Goal: Complete application form: Complete application form

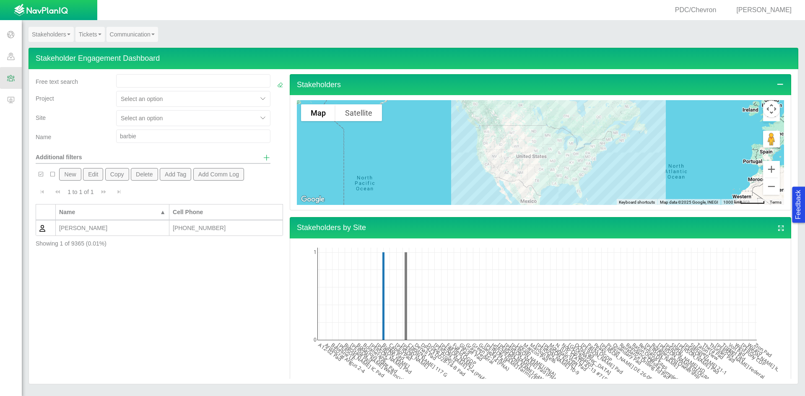
click at [151, 135] on input "barbie" at bounding box center [193, 136] width 154 height 13
type input "b"
type input "[PERSON_NAME]"
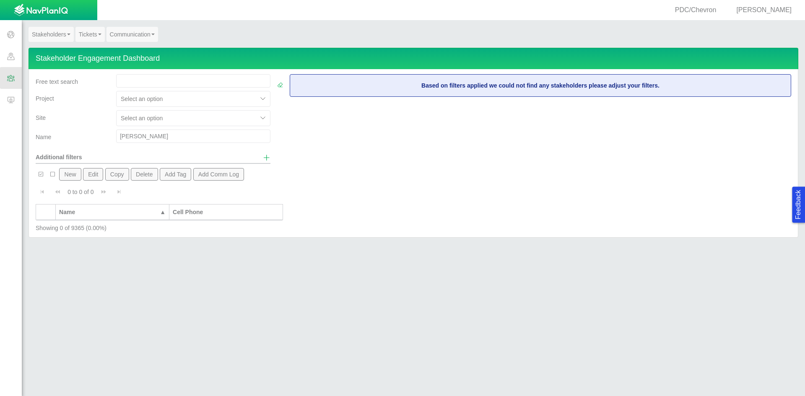
click at [66, 175] on button "New" at bounding box center [70, 174] width 22 height 13
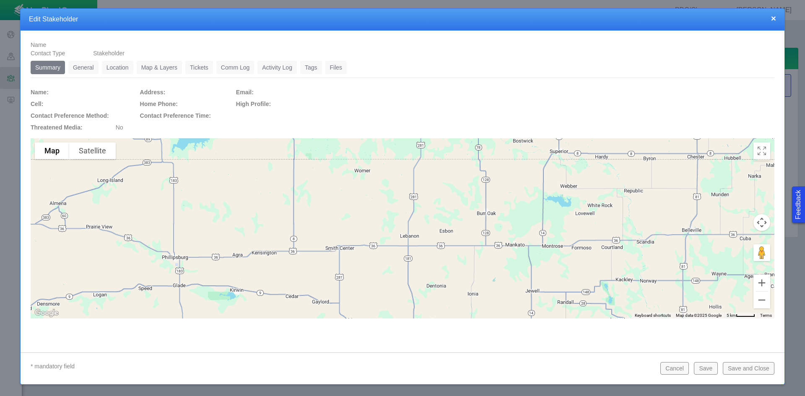
click at [76, 64] on link "General" at bounding box center [83, 67] width 30 height 13
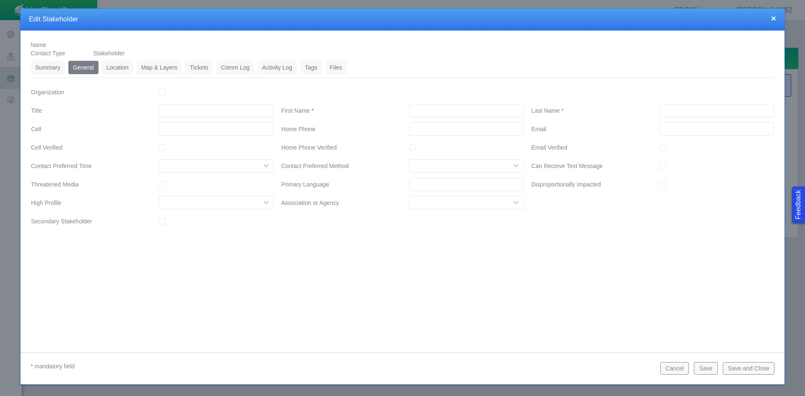
click at [458, 110] on input "First Name *" at bounding box center [466, 110] width 114 height 13
type input "[PERSON_NAME]"
click at [122, 67] on link "Location" at bounding box center [117, 67] width 31 height 13
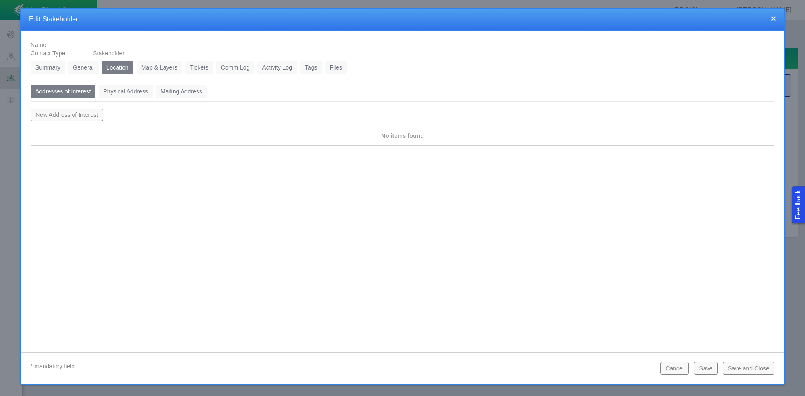
click at [82, 66] on link "General" at bounding box center [83, 67] width 30 height 13
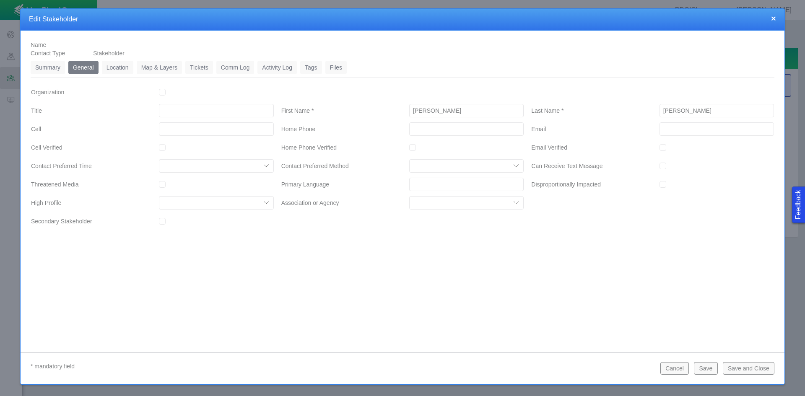
click at [709, 367] on button "Save" at bounding box center [705, 368] width 23 height 13
click at [116, 67] on link "Location" at bounding box center [117, 67] width 31 height 13
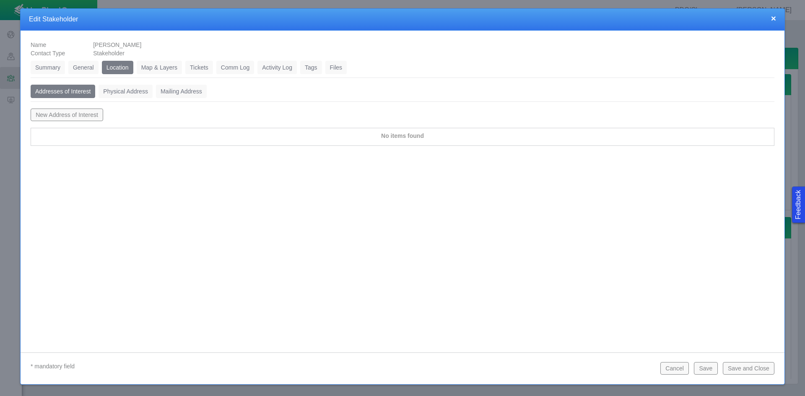
click at [127, 89] on link "Physical Address" at bounding box center [126, 91] width 54 height 13
click at [61, 113] on button "New Physical Address" at bounding box center [65, 115] width 68 height 13
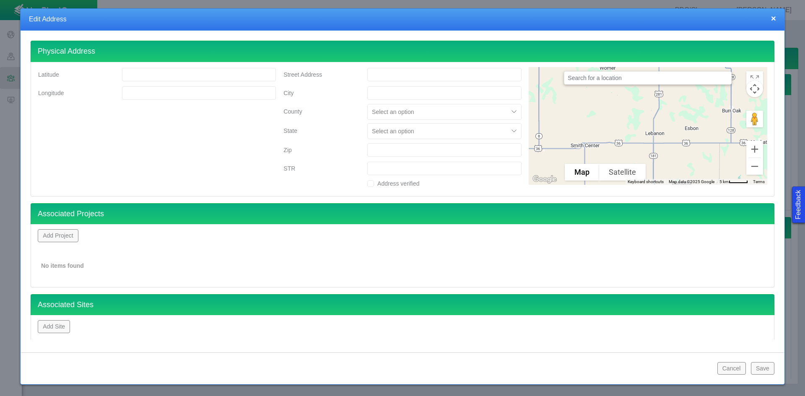
click at [376, 72] on input "Street Address" at bounding box center [444, 74] width 154 height 13
type input "[STREET_ADDRESS]"
type input "[PERSON_NAME]"
type input "WELD"
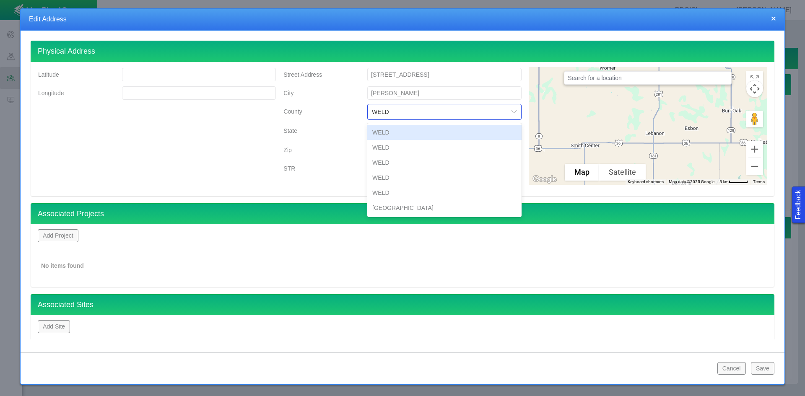
click at [408, 133] on div "WELD" at bounding box center [444, 132] width 154 height 15
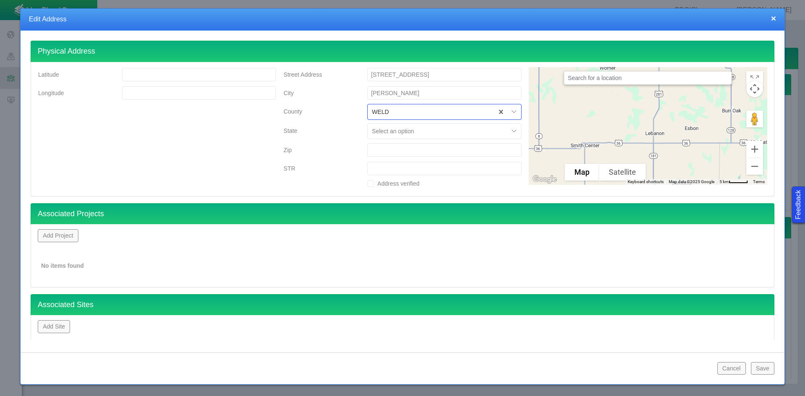
click at [384, 133] on div at bounding box center [438, 131] width 132 height 10
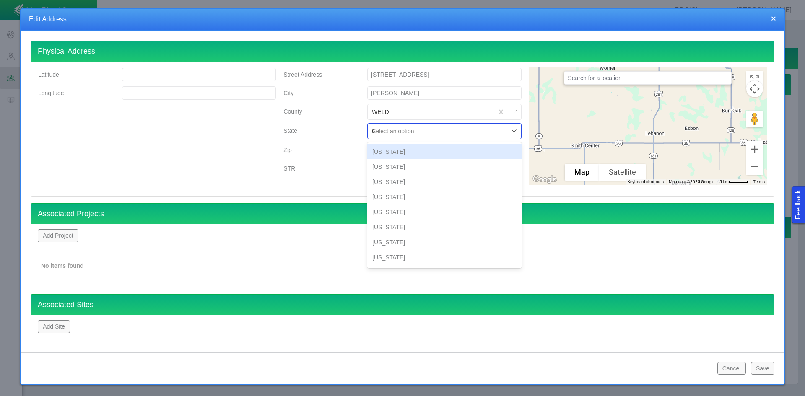
type input "CO"
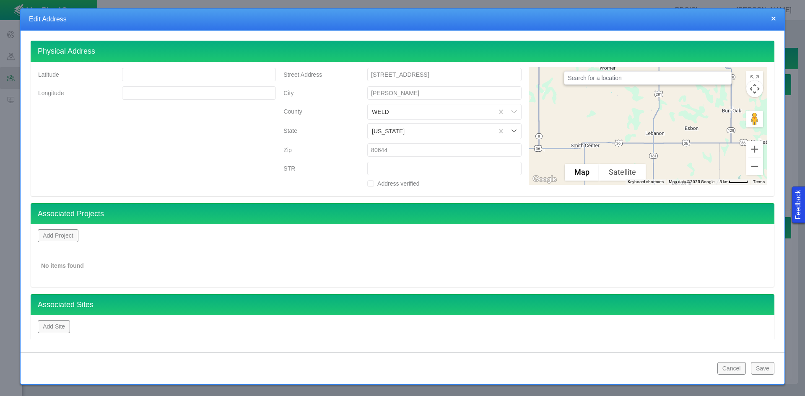
type input "80644"
click at [60, 236] on button "Add Project" at bounding box center [58, 235] width 41 height 13
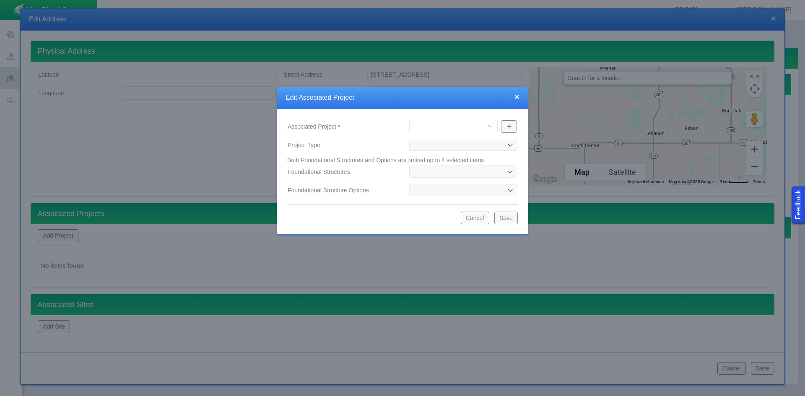
click at [464, 128] on select "[PERSON_NAME] Well Incident Brahman OGDP Drone Project Fairfield OGDP [GEOGRAPH…" at bounding box center [453, 126] width 88 height 13
click at [387, 122] on label "Associated Project *" at bounding box center [342, 126] width 122 height 15
click at [409, 122] on select "[PERSON_NAME] Well Incident Brahman OGDP Drone Project Fairfield OGDP [GEOGRAPH…" at bounding box center [453, 126] width 88 height 13
click at [487, 122] on select "[PERSON_NAME] Well Incident Brahman OGDP Drone Project Fairfield OGDP [GEOGRAPH…" at bounding box center [453, 126] width 88 height 13
drag, startPoint x: 385, startPoint y: 138, endPoint x: 393, endPoint y: 144, distance: 10.1
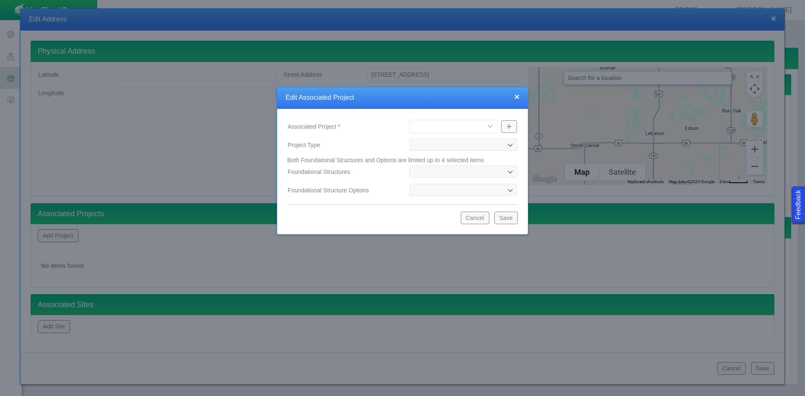
click at [385, 138] on label "Project Type" at bounding box center [342, 144] width 122 height 15
click at [445, 145] on div at bounding box center [463, 145] width 108 height 12
click at [469, 214] on button "Cancel" at bounding box center [475, 218] width 29 height 13
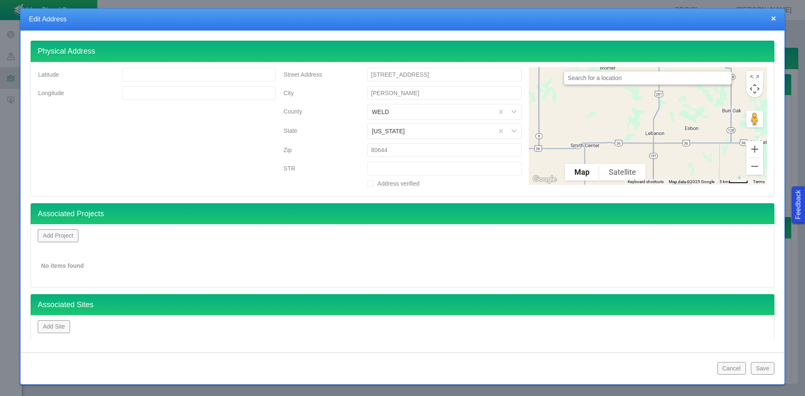
click at [58, 324] on button "Add Site" at bounding box center [54, 326] width 32 height 13
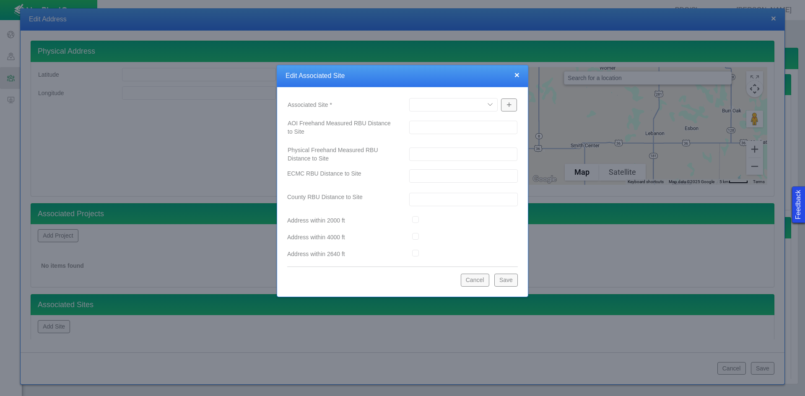
click at [440, 106] on select "A12-02 [GEOGRAPHIC_DATA] Pad Aristocrat Angus 2-4 Augusta [GEOGRAPHIC_DATA] [GE…" at bounding box center [453, 104] width 88 height 13
select select "48976645947676509"
click at [409, 98] on select "A12-02 [GEOGRAPHIC_DATA] Pad Aristocrat Angus 2-4 Augusta [GEOGRAPHIC_DATA] [GE…" at bounding box center [453, 104] width 88 height 13
click at [505, 282] on button "Save" at bounding box center [505, 280] width 23 height 13
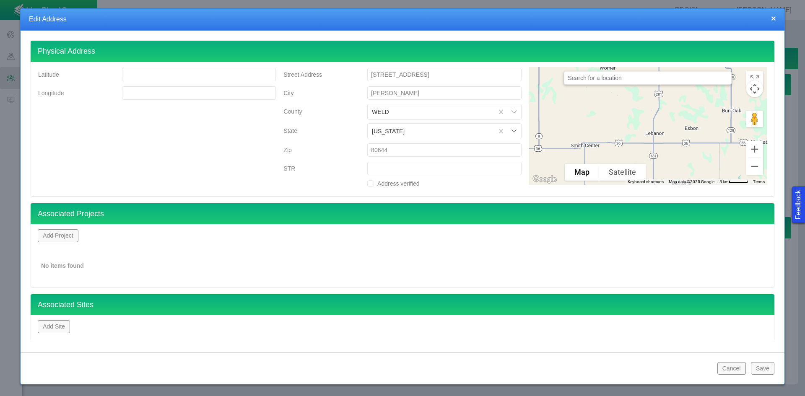
click at [764, 370] on button "Save" at bounding box center [762, 368] width 23 height 13
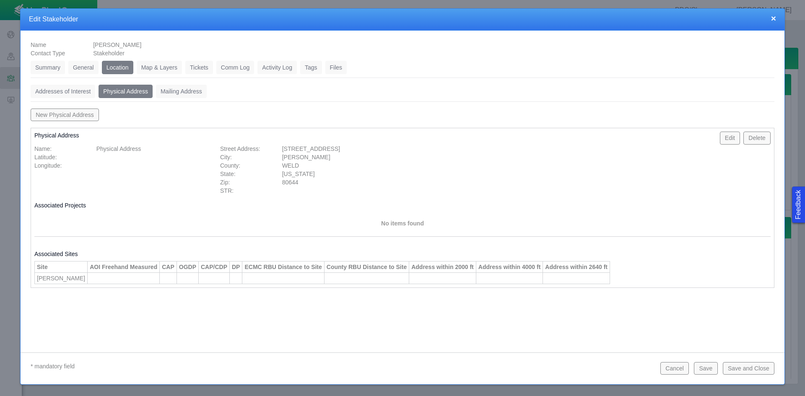
click at [197, 64] on link "Tickets" at bounding box center [199, 67] width 28 height 13
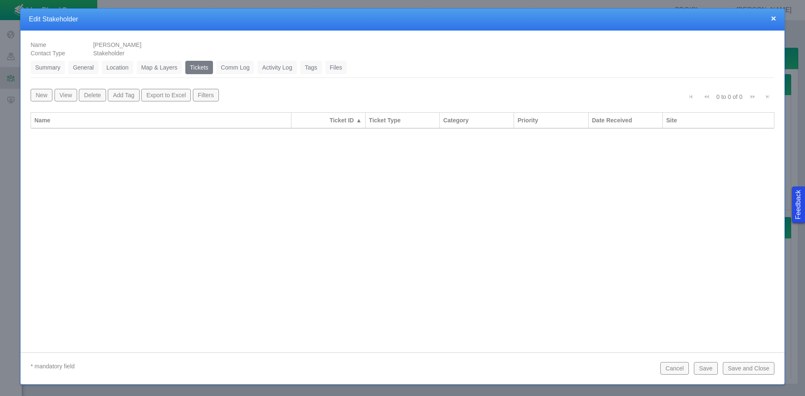
click at [44, 96] on button "New" at bounding box center [42, 95] width 22 height 13
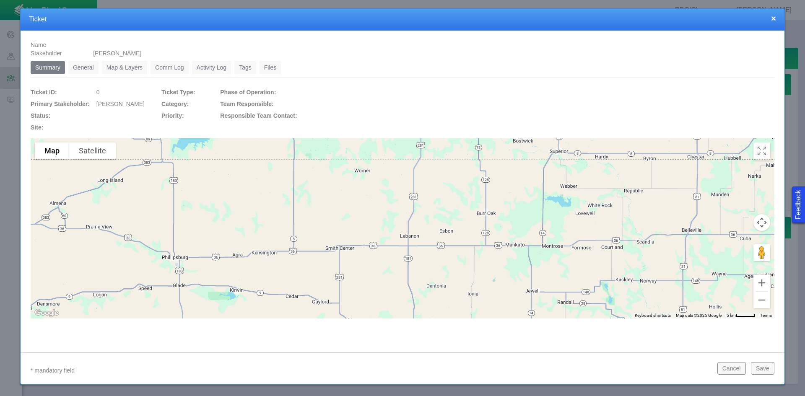
drag, startPoint x: 81, startPoint y: 69, endPoint x: 111, endPoint y: 78, distance: 30.8
click at [82, 69] on link "General" at bounding box center [83, 67] width 30 height 13
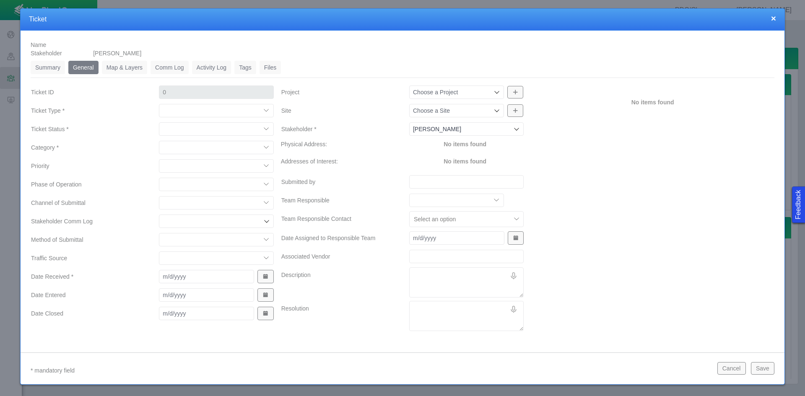
click at [195, 108] on select "Compliment Grievance Grievance Non-Op Information" at bounding box center [216, 110] width 114 height 13
click at [159, 104] on select "Compliment Grievance Grievance Non-Op Information" at bounding box center [216, 110] width 114 height 13
select select "149744687610124099"
click at [180, 132] on select "Closed (resolved) Closed (unreasonable) Closed (unresolved) Open (assigned) Ope…" at bounding box center [216, 128] width 114 height 13
select select "150870587516967847"
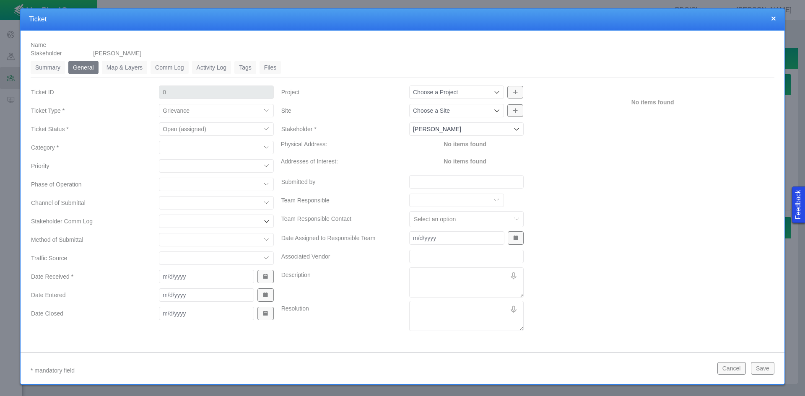
click at [159, 122] on select "Closed (resolved) Closed (unreasonable) Closed (unresolved) Open (assigned) Ope…" at bounding box center [216, 128] width 114 height 13
click at [175, 147] on select "Access Aesthetics Ag/Crops Air Quality Claims Clean-up/Remediation Communicatio…" at bounding box center [216, 147] width 114 height 13
select select "31806672368381275"
click at [159, 141] on select "Access Aesthetics Ag/Crops Air Quality Claims Clean-up/Remediation Communicatio…" at bounding box center [216, 147] width 114 height 13
click at [173, 166] on select "High Medium Low" at bounding box center [216, 165] width 114 height 13
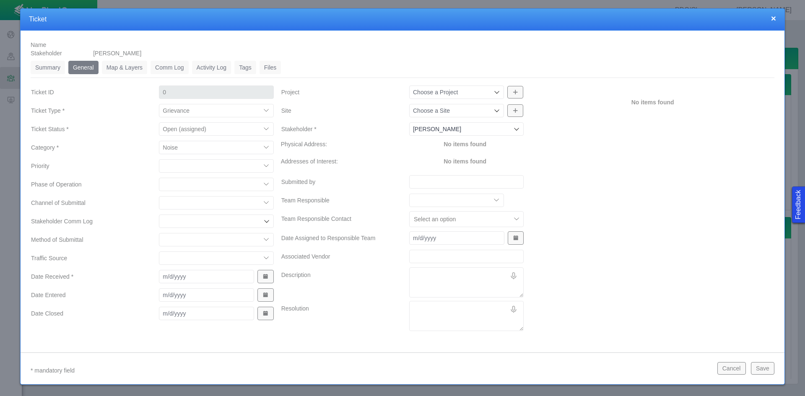
select select "Medium"
click at [159, 159] on select "High Medium Low" at bounding box center [216, 165] width 114 height 13
click at [179, 183] on select "Completions Drilling Production Reclamation Planning/Permitting Workover P&A Un…" at bounding box center [216, 184] width 114 height 13
select select "92605267337848928"
click at [159, 178] on select "Completions Drilling Production Reclamation Planning/Permitting Workover P&A Un…" at bounding box center [216, 184] width 114 height 13
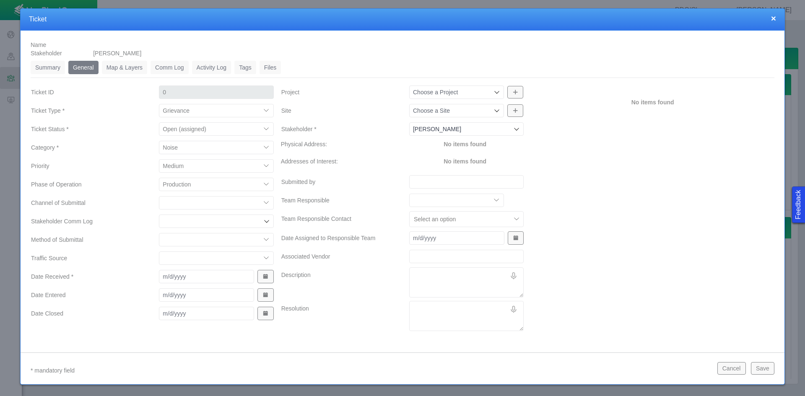
click at [179, 204] on select "ECMC Community Relations LGD Website/Microsite HSE Local Elected Official Surfa…" at bounding box center [216, 202] width 114 height 13
select select "81909218222849185"
click at [159, 196] on select "ECMC Community Relations LGD Website/Microsite HSE Local Elected Official Surfa…" at bounding box center [216, 202] width 114 height 13
click at [175, 240] on select "Email In Person Mail Phone" at bounding box center [216, 239] width 114 height 13
select select "155092712167575582"
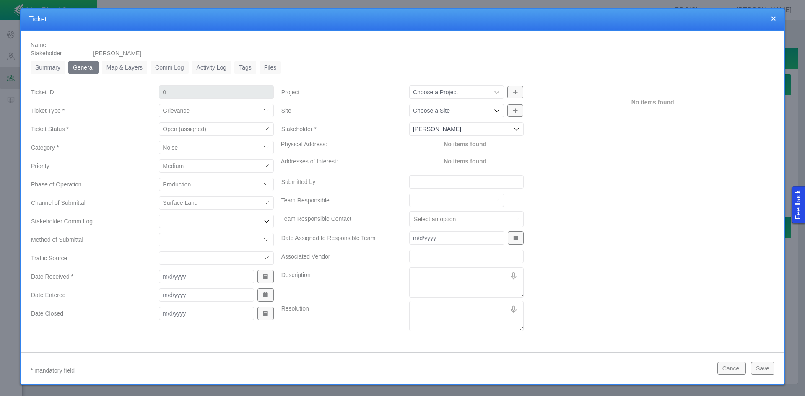
click at [159, 233] on select "Email In Person Mail Phone" at bounding box center [216, 239] width 114 height 13
click at [262, 277] on span "Show Date Picker" at bounding box center [265, 277] width 6 height 6
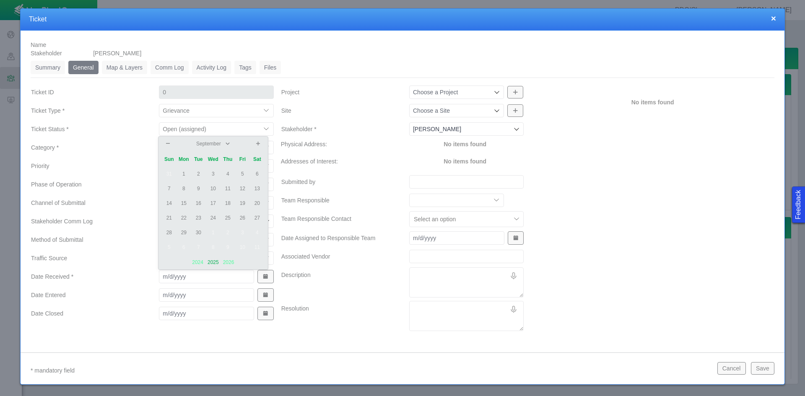
click at [197, 171] on td "2" at bounding box center [198, 174] width 15 height 15
type input "[DATE]"
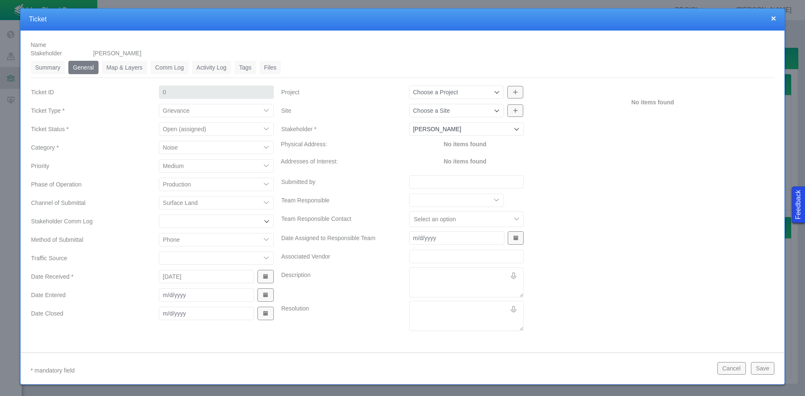
click at [265, 297] on span "Show Date Picker" at bounding box center [265, 295] width 6 height 6
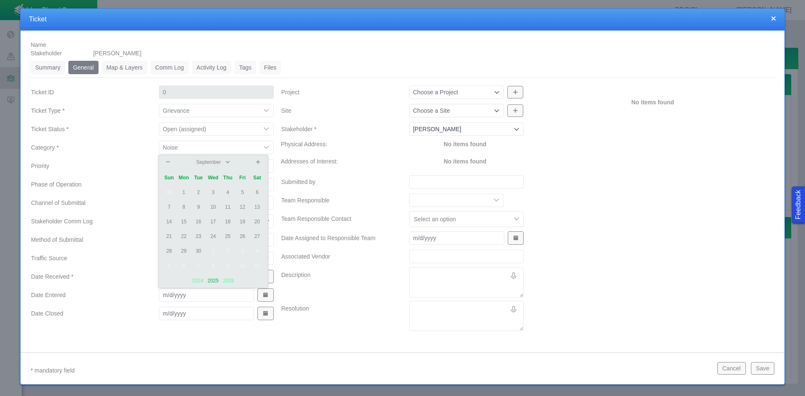
click at [197, 193] on td "2" at bounding box center [198, 192] width 15 height 15
type input "[DATE]"
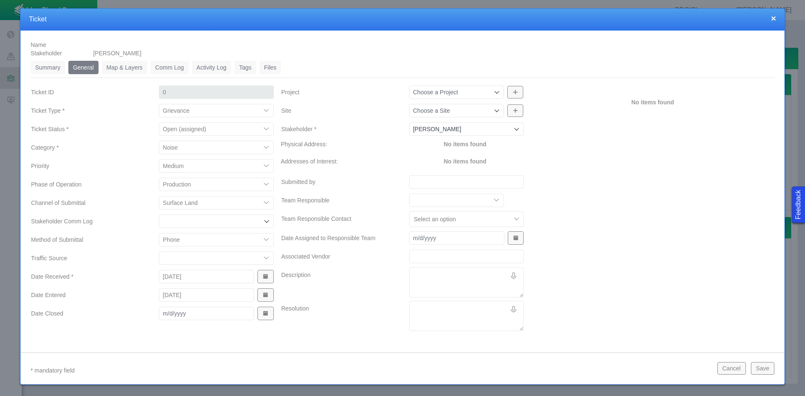
click at [494, 110] on icon at bounding box center [496, 110] width 5 height 3
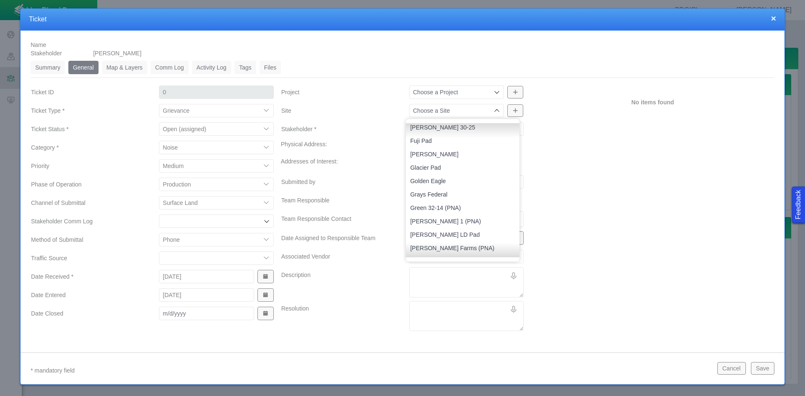
scroll to position [503, 0]
click at [448, 147] on span "[PERSON_NAME]" at bounding box center [462, 150] width 105 height 8
type input "[PERSON_NAME]"
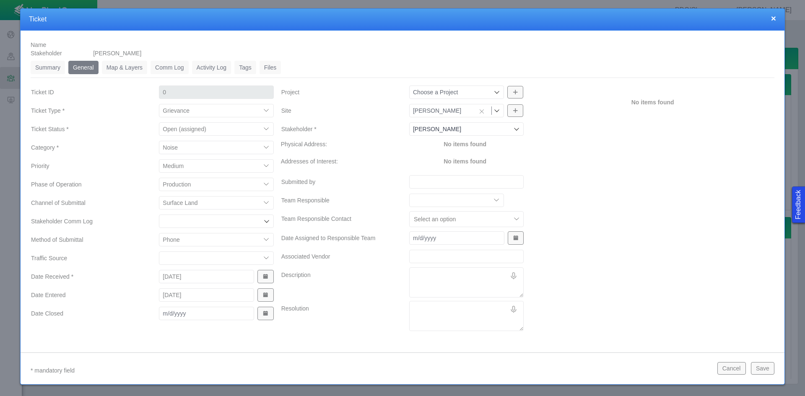
type input "1252"
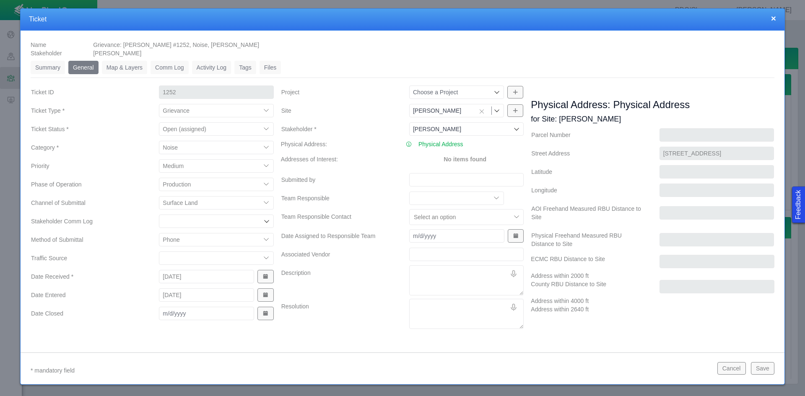
click at [435, 179] on input "Submitted by" at bounding box center [466, 179] width 114 height 13
type input "[PERSON_NAME]"
click at [419, 277] on textarea "Description" at bounding box center [466, 280] width 114 height 30
type textarea "x"
type textarea "k"
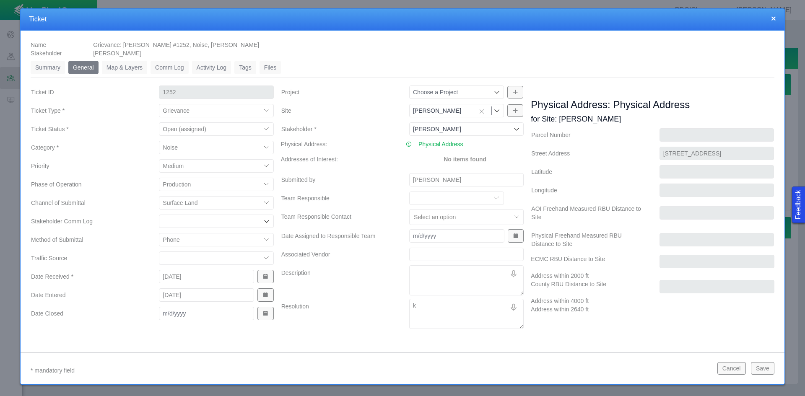
type textarea "x"
type textarea "kA"
type textarea "x"
type textarea "k"
click at [433, 275] on textarea "Description" at bounding box center [466, 280] width 114 height 30
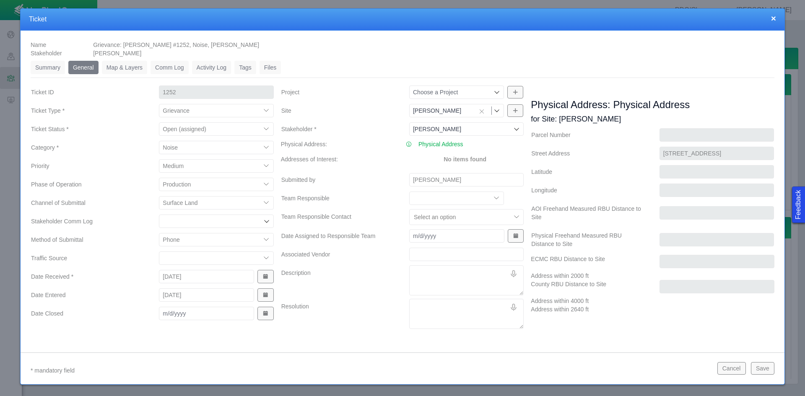
type textarea "x"
type textarea "K"
type textarea "x"
type textarea "Ka"
type textarea "x"
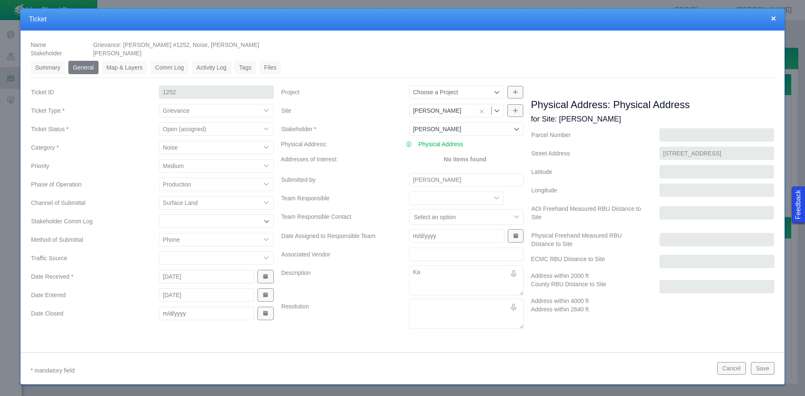
type textarea "Kad"
type textarea "x"
type textarea "Kade"
type textarea "x"
type textarea "Kaden"
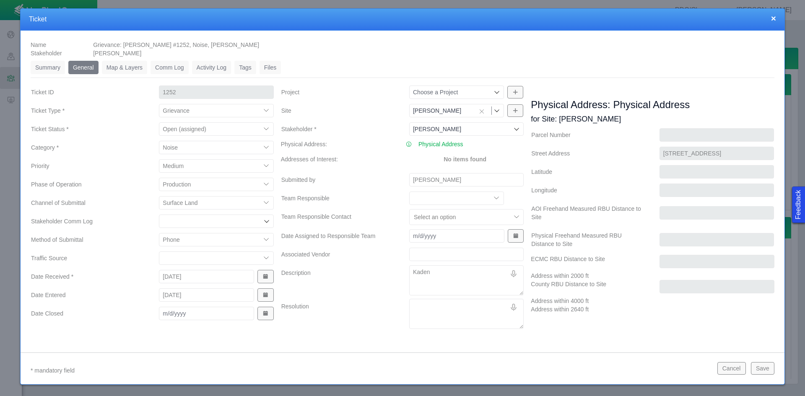
type textarea "x"
type textarea "Kaden"
type textarea "x"
type textarea "Kaden"
click at [460, 271] on textarea "Kaden" at bounding box center [466, 280] width 114 height 30
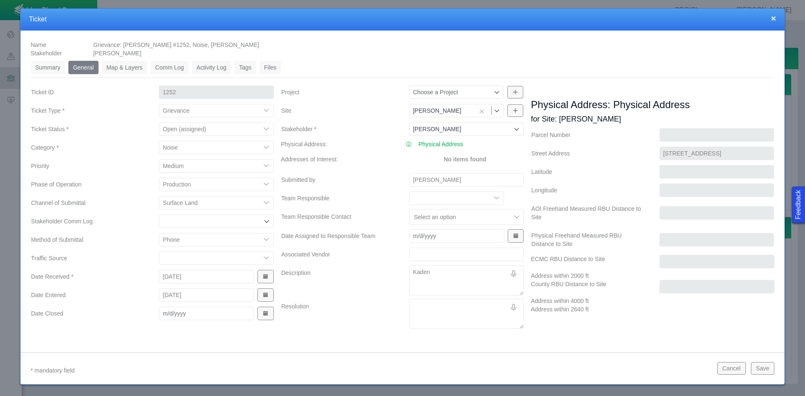
type textarea "x"
type textarea "Kaden r"
type textarea "x"
type textarea "Kaden re"
type textarea "x"
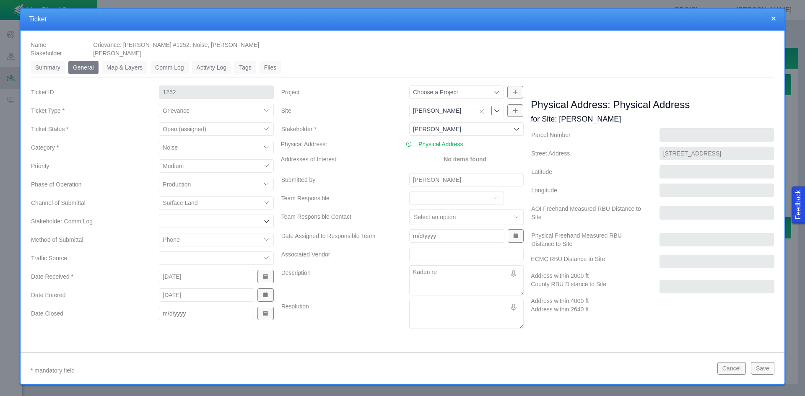
type textarea "Kaden rec"
type textarea "x"
type textarea "[PERSON_NAME] recv"
type textarea "x"
type textarea "Kaden recvd"
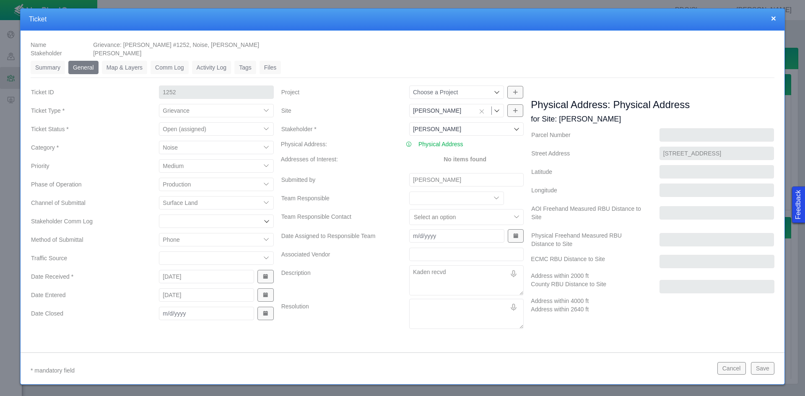
type textarea "x"
type textarea "Kaden recvd"
type textarea "x"
type textarea "Kaden recvd a"
type textarea "x"
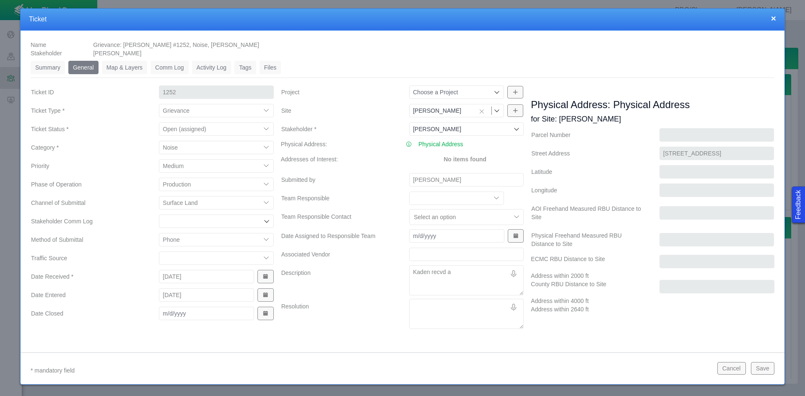
type textarea "Kaden recvd a"
type textarea "x"
type textarea "Kaden recvd a c"
type textarea "x"
type textarea "[PERSON_NAME] recvd a ca"
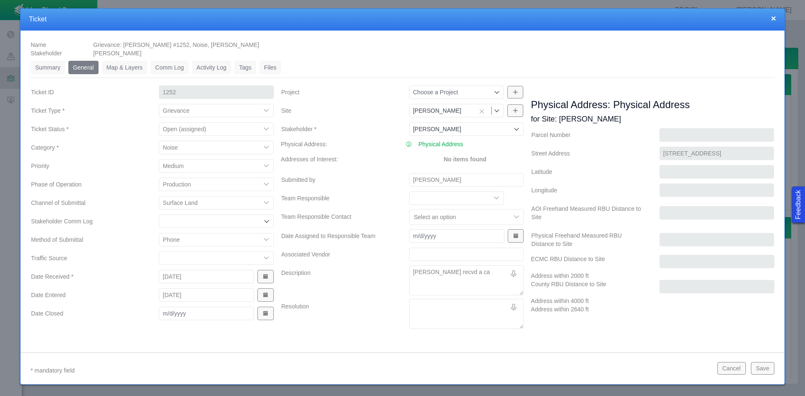
type textarea "x"
type textarea "Kaden recvd a cal"
type textarea "x"
type textarea "Kaden recvd a call"
type textarea "x"
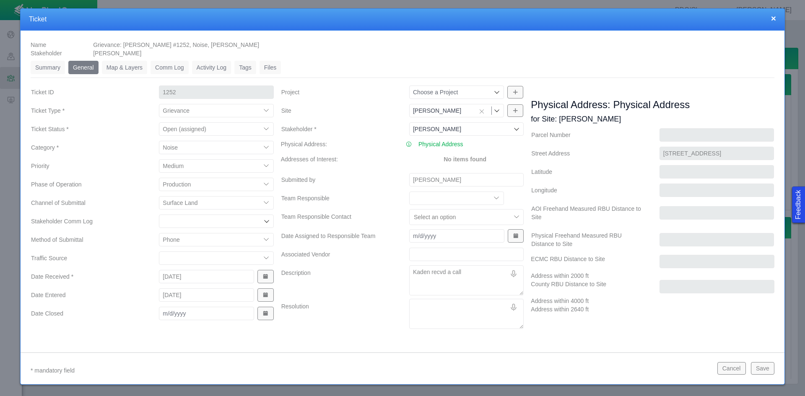
type textarea "Kaden recvd a call"
type textarea "x"
type textarea "Kaden recvd a call f"
type textarea "x"
type textarea "Kaden recvd a call fr"
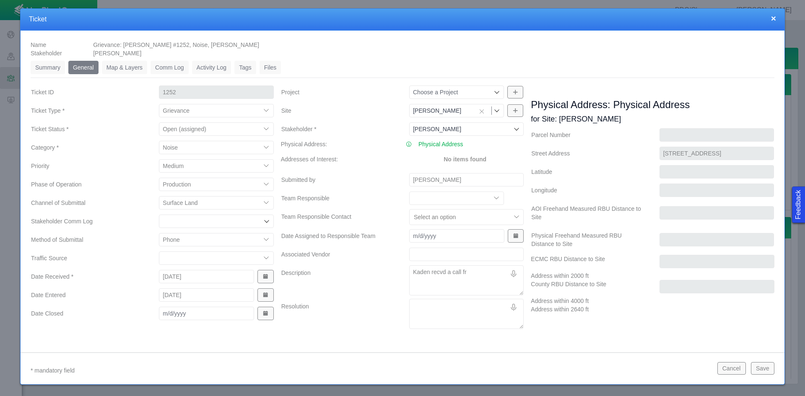
type textarea "x"
type textarea "Kaden recvd a call fro"
type textarea "x"
type textarea "[PERSON_NAME] recvd a call from"
type textarea "x"
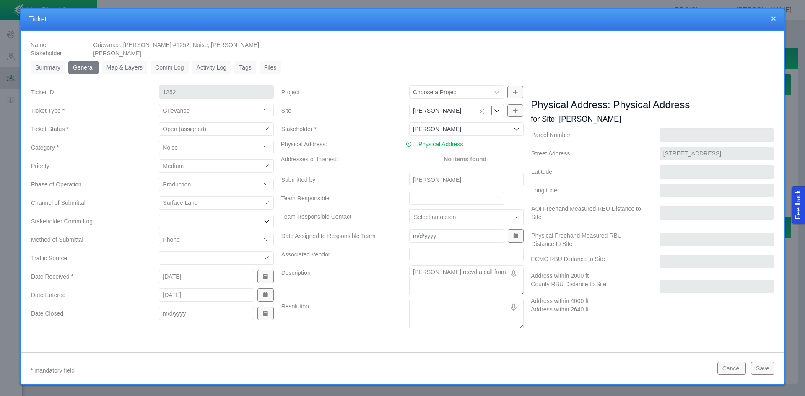
type textarea "[PERSON_NAME] recvd a call from"
type textarea "x"
type textarea "[PERSON_NAME] recvd a call from R"
type textarea "x"
type textarea "[PERSON_NAME] recvd a call from Ra"
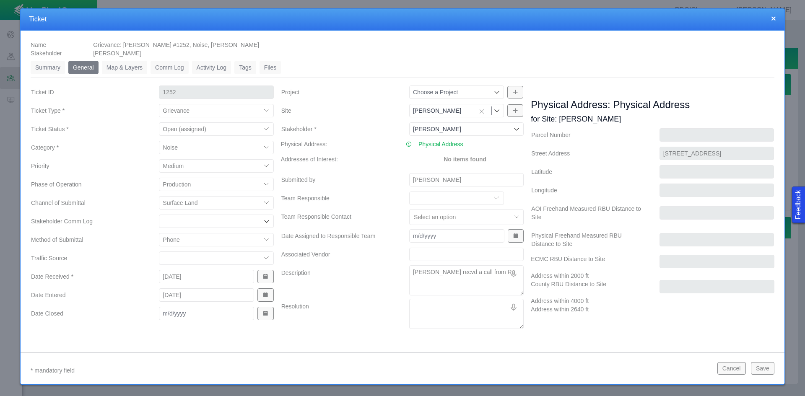
type textarea "x"
type textarea "Kaden recvd a call from Rac"
type textarea "x"
type textarea "[PERSON_NAME] recvd a call from Rach"
type textarea "x"
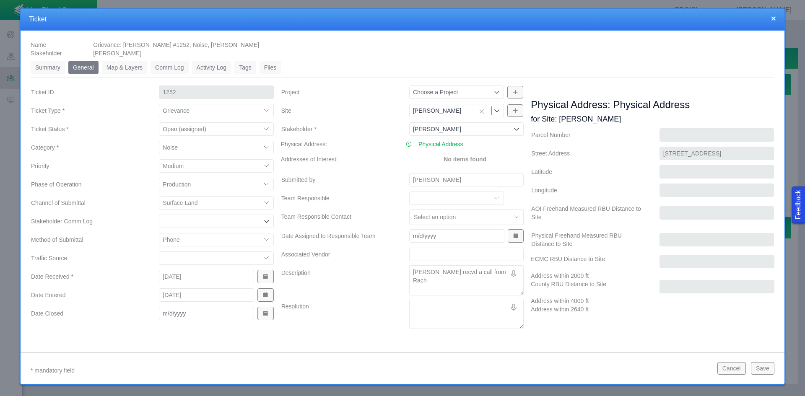
type textarea "[PERSON_NAME] recvd a call from Rache"
type textarea "x"
type textarea "[PERSON_NAME] recvd a call from [PERSON_NAME]"
type textarea "x"
type textarea "[PERSON_NAME] recvd a call from [PERSON_NAME]"
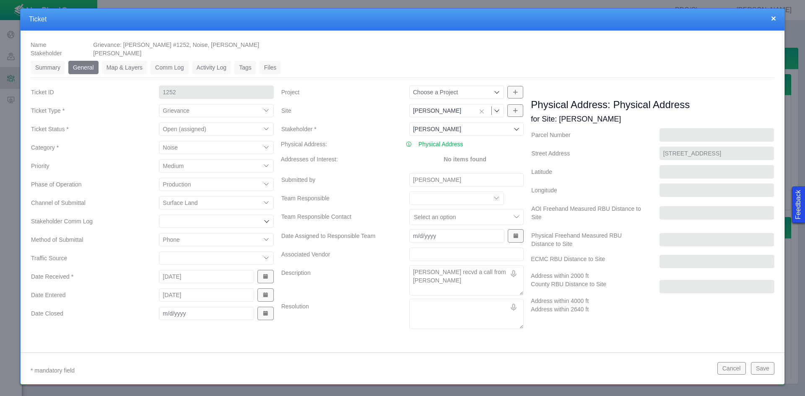
type textarea "x"
type textarea "[PERSON_NAME] recvd a call from [PERSON_NAME]"
type textarea "x"
type textarea "[PERSON_NAME] recvd a call from [PERSON_NAME]"
type textarea "x"
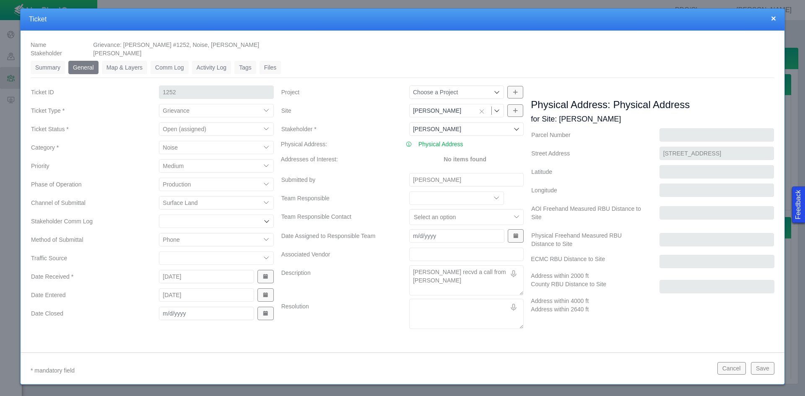
type textarea "[PERSON_NAME] recvd a call from [PERSON_NAME]"
type textarea "x"
type textarea "[PERSON_NAME] recvd a call from [PERSON_NAME] that"
type textarea "x"
type textarea "[PERSON_NAME] recvd a call from [PERSON_NAME] that"
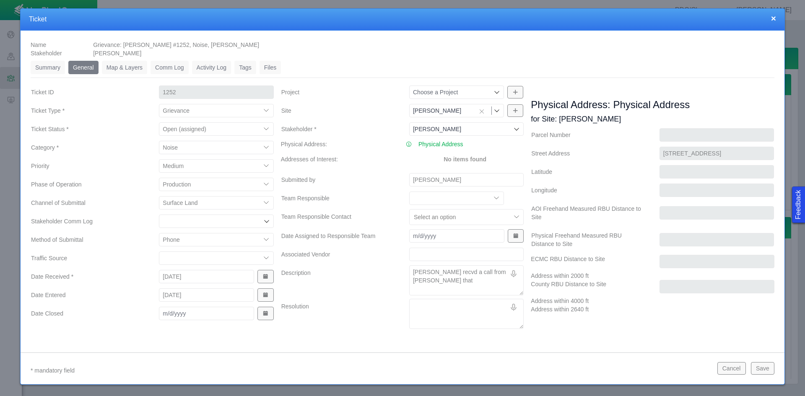
type textarea "x"
type textarea "[PERSON_NAME] recvd a call from [PERSON_NAME] that t"
type textarea "x"
type textarea "[PERSON_NAME] recvd a call from [PERSON_NAME] that th"
type textarea "x"
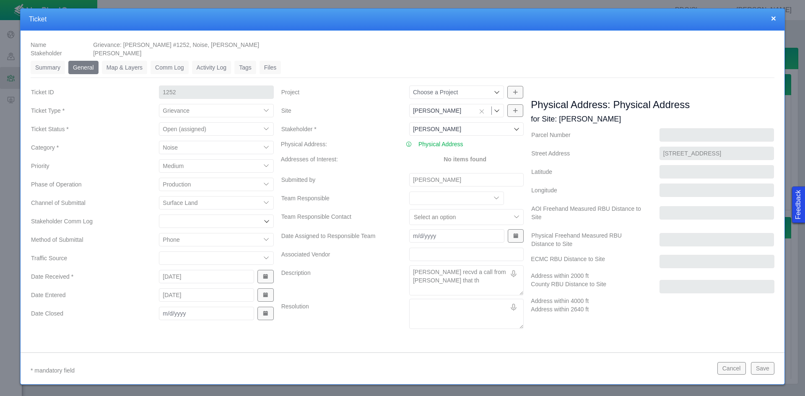
type textarea "[PERSON_NAME] recvd a call from [PERSON_NAME] that the"
type textarea "x"
type textarea "[PERSON_NAME] recvd a call from [PERSON_NAME] that the"
type textarea "x"
type textarea "[PERSON_NAME] recvd a call from [PERSON_NAME] that the w"
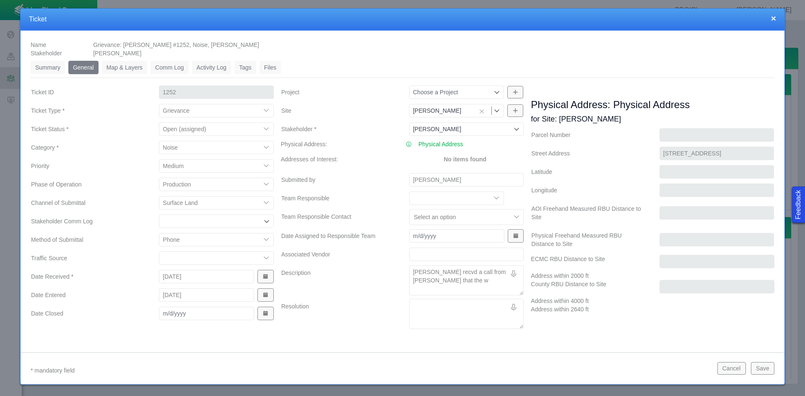
type textarea "x"
type textarea "[PERSON_NAME] recvd a call from [PERSON_NAME] that the we"
type textarea "x"
type textarea "[PERSON_NAME] recvd a call from [PERSON_NAME] that the wel"
type textarea "x"
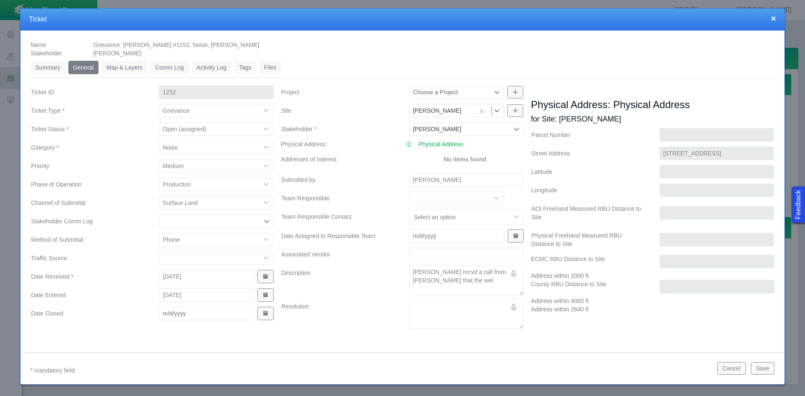
type textarea "[PERSON_NAME] recvd a call from [PERSON_NAME] that the well"
type textarea "x"
type textarea "[PERSON_NAME] recvd a call from [PERSON_NAME] that the [PERSON_NAME]"
type textarea "x"
type textarea "[PERSON_NAME] recvd a call from [PERSON_NAME] that the [PERSON_NAME]"
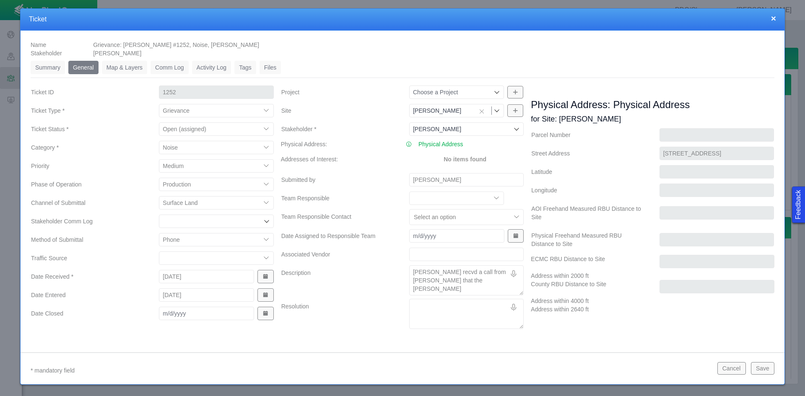
type textarea "x"
type textarea "[PERSON_NAME] recvd a call from [PERSON_NAME] that the [PERSON_NAME] o"
type textarea "x"
type textarea "[PERSON_NAME] recvd a call from [PERSON_NAME] that the [PERSON_NAME] on"
type textarea "x"
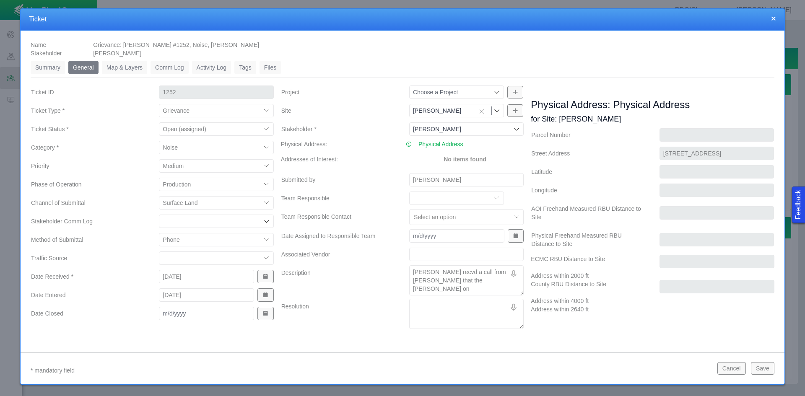
type textarea "[PERSON_NAME] recvd a call from [PERSON_NAME] that the [PERSON_NAME] on"
type textarea "x"
type textarea "[PERSON_NAME] recvd a call from [PERSON_NAME] that the [PERSON_NAME] on t"
type textarea "x"
type textarea "[PERSON_NAME] recvd a call from [PERSON_NAME] that the [PERSON_NAME] on th"
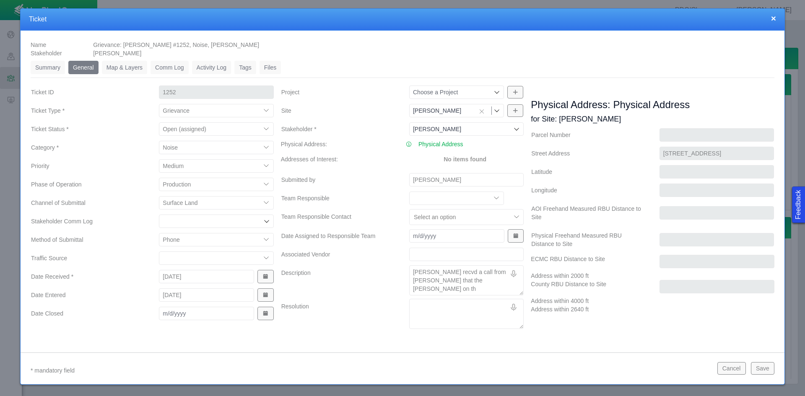
type textarea "x"
type textarea "[PERSON_NAME] recvd a call from [PERSON_NAME] that the [PERSON_NAME] on the"
type textarea "x"
type textarea "[PERSON_NAME] recvd a call from [PERSON_NAME] that the [PERSON_NAME] on the"
type textarea "x"
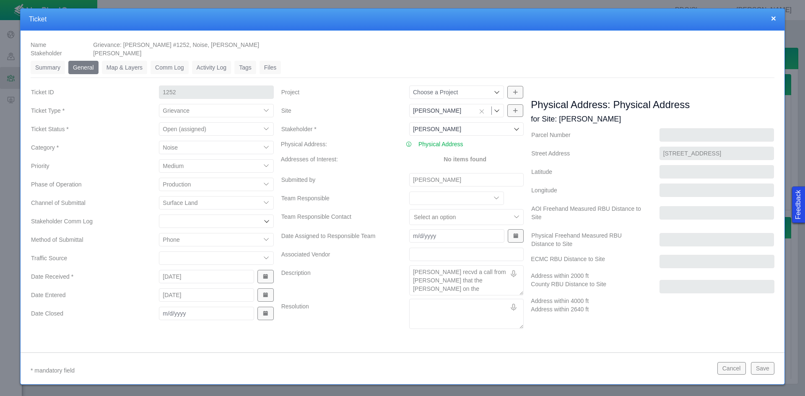
type textarea "[PERSON_NAME] recvd a call from [PERSON_NAME] that the [PERSON_NAME] on the G"
type textarea "x"
type textarea "[PERSON_NAME] recvd a call from [PERSON_NAME] that the [PERSON_NAME] on the Ge"
type textarea "x"
type textarea "[PERSON_NAME] recvd a call from [PERSON_NAME] that the [PERSON_NAME] on the Geo"
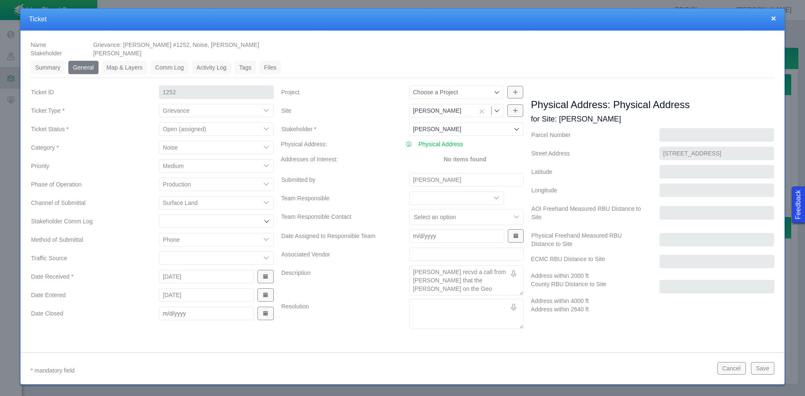
type textarea "x"
type textarea "[PERSON_NAME] recvd a call from [PERSON_NAME] that the [PERSON_NAME] on the Geor"
type textarea "x"
type textarea "[PERSON_NAME] recvd a call from [PERSON_NAME] that the [PERSON_NAME] on the Geo…"
type textarea "x"
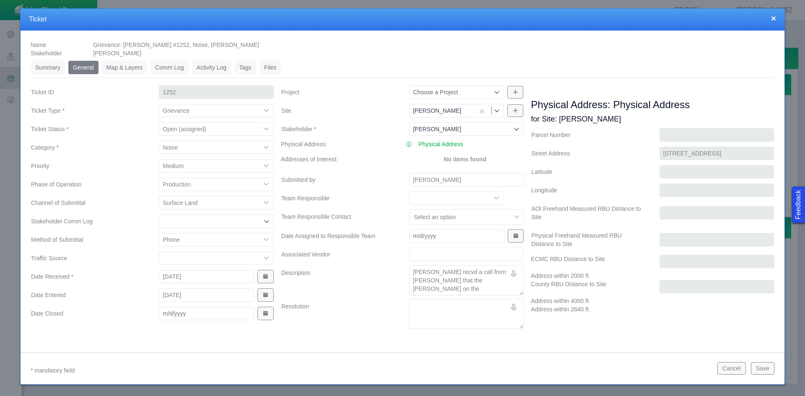
type textarea "[PERSON_NAME] recvd a call from [PERSON_NAME] that the [PERSON_NAME] on the [PE…"
type textarea "x"
type textarea "[PERSON_NAME] recvd a call from [PERSON_NAME] that the [PERSON_NAME] on the [PE…"
type textarea "x"
type textarea "[PERSON_NAME] recvd a call from [PERSON_NAME] that the [PERSON_NAME] on the [PE…"
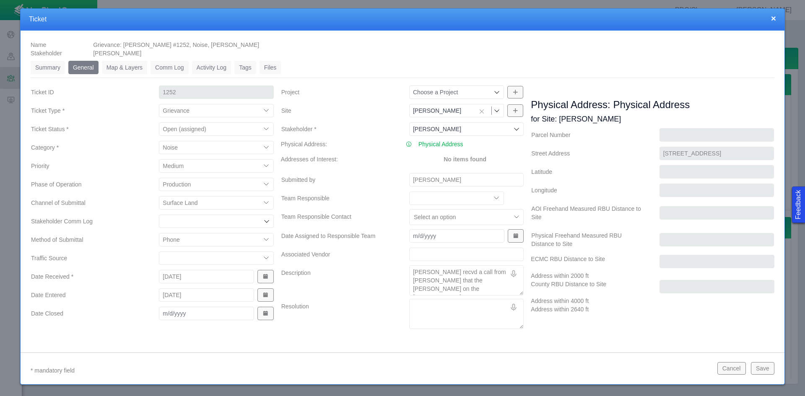
type textarea "x"
type textarea "[PERSON_NAME] recvd a call from [PERSON_NAME] that the [PERSON_NAME] on the [PE…"
type textarea "x"
type textarea "[PERSON_NAME] recvd a call from [PERSON_NAME] that the [PERSON_NAME] on the [PE…"
type textarea "x"
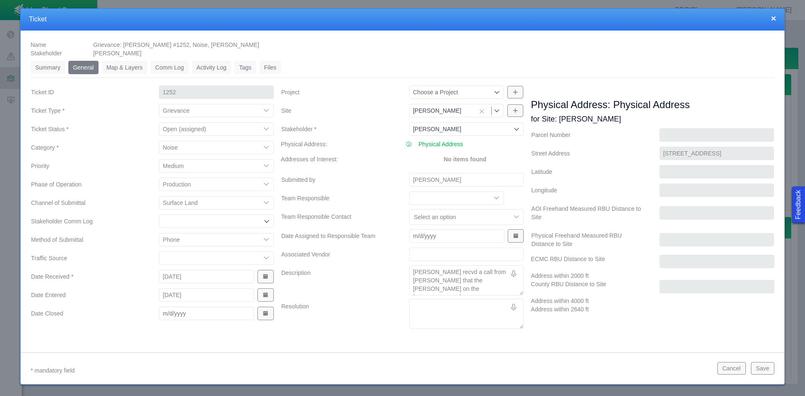
type textarea "[PERSON_NAME] recvd a call from [PERSON_NAME] that the [PERSON_NAME] on the [PE…"
type textarea "x"
type textarea "[PERSON_NAME] recvd a call from [PERSON_NAME] that the [PERSON_NAME] on the [PE…"
type textarea "x"
type textarea "[PERSON_NAME] recvd a call from [PERSON_NAME] that the [PERSON_NAME] on the [PE…"
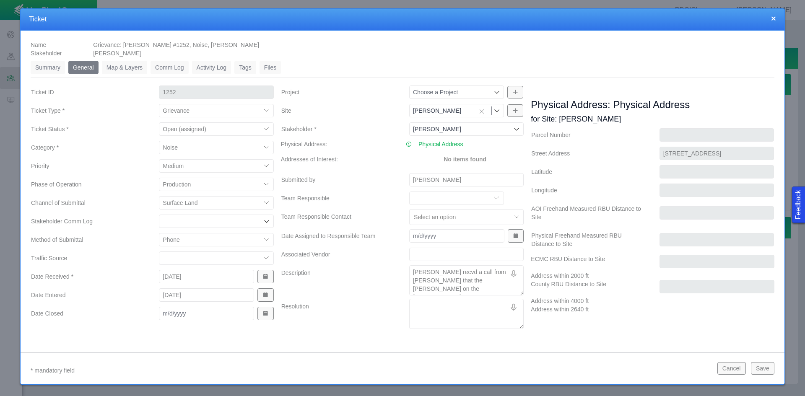
type textarea "x"
type textarea "[PERSON_NAME] recvd a call from [PERSON_NAME] that the [PERSON_NAME] on the [PE…"
type textarea "x"
type textarea "[PERSON_NAME] recvd a call from [PERSON_NAME] that the [PERSON_NAME] on the [PE…"
type textarea "x"
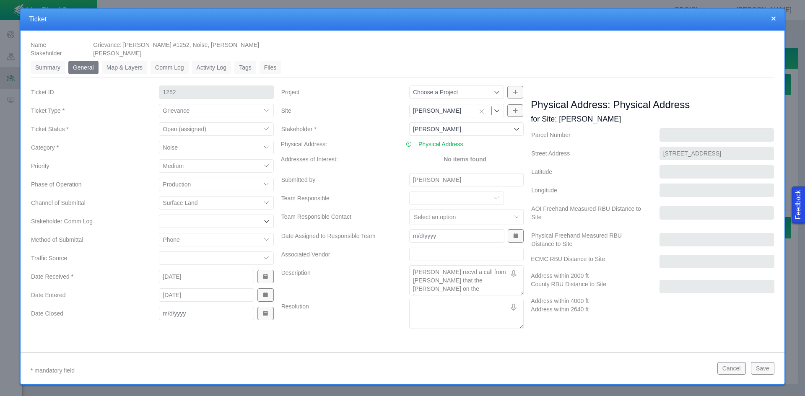
type textarea "[PERSON_NAME] recvd a call from [PERSON_NAME] that the [PERSON_NAME] on the [PE…"
type textarea "x"
type textarea "[PERSON_NAME] recvd a call from [PERSON_NAME] that the [PERSON_NAME] on the [PE…"
type textarea "x"
type textarea "[PERSON_NAME] recvd a call from [PERSON_NAME] that the [PERSON_NAME] on the [PE…"
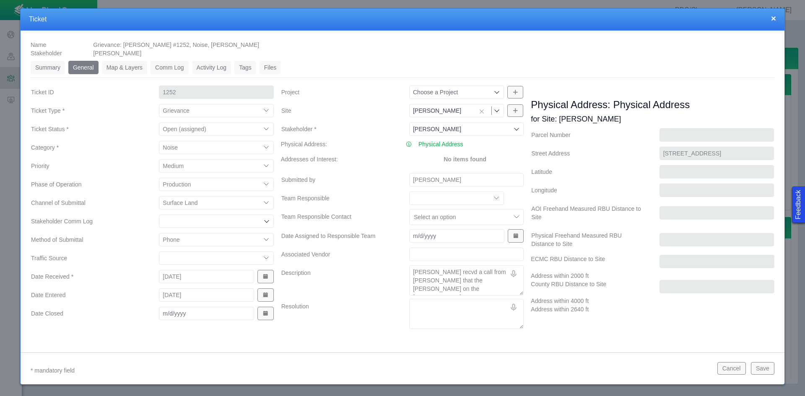
type textarea "x"
type textarea "[PERSON_NAME] recvd a call from [PERSON_NAME] that the [PERSON_NAME] on the [PE…"
type textarea "x"
type textarea "[PERSON_NAME] recvd a call from [PERSON_NAME] that the [PERSON_NAME] on the [PE…"
type textarea "x"
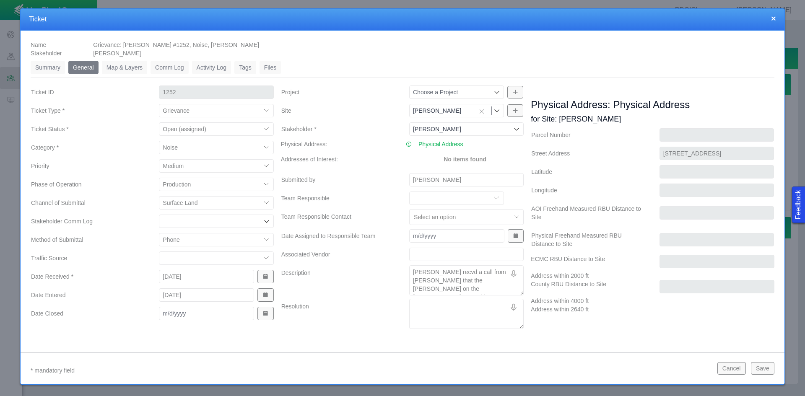
type textarea "[PERSON_NAME] recvd a call from [PERSON_NAME] that the [PERSON_NAME] on the [PE…"
type textarea "x"
type textarea "[PERSON_NAME] recvd a call from [PERSON_NAME] that the [PERSON_NAME] on the [PE…"
type textarea "x"
type textarea "[PERSON_NAME] recvd a call from [PERSON_NAME] that the [PERSON_NAME] on the [PE…"
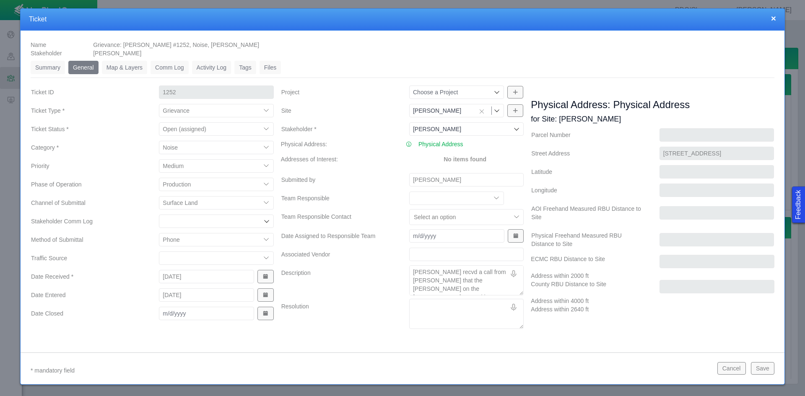
type textarea "x"
type textarea "[PERSON_NAME] recvd a call from [PERSON_NAME] that the [PERSON_NAME] on the [PE…"
type textarea "x"
type textarea "[PERSON_NAME] recvd a call from [PERSON_NAME] that the [PERSON_NAME] on the [PE…"
type textarea "x"
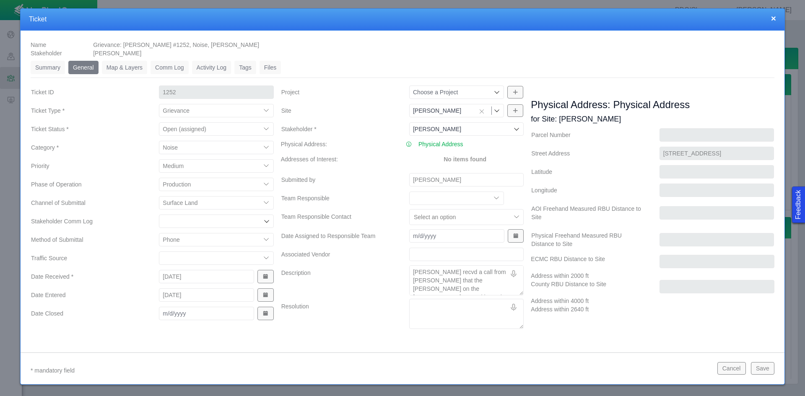
type textarea "[PERSON_NAME] recvd a call from [PERSON_NAME] that the [PERSON_NAME] on the [PE…"
type textarea "x"
type textarea "[PERSON_NAME] recvd a call from [PERSON_NAME] that the [PERSON_NAME] on the [PE…"
type textarea "x"
type textarea "[PERSON_NAME] recvd a call from [PERSON_NAME] that the [PERSON_NAME] on the [PE…"
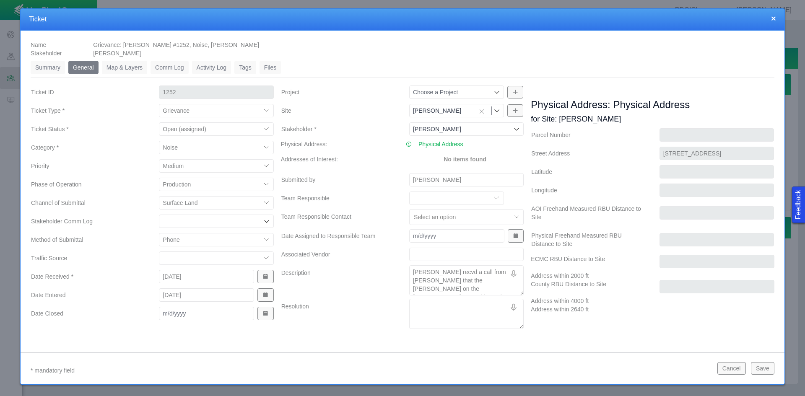
type textarea "x"
type textarea "[PERSON_NAME] recvd a call from [PERSON_NAME] that the [PERSON_NAME] on the [PE…"
type textarea "x"
type textarea "[PERSON_NAME] recvd a call from [PERSON_NAME] that the [PERSON_NAME] on the [PE…"
type textarea "x"
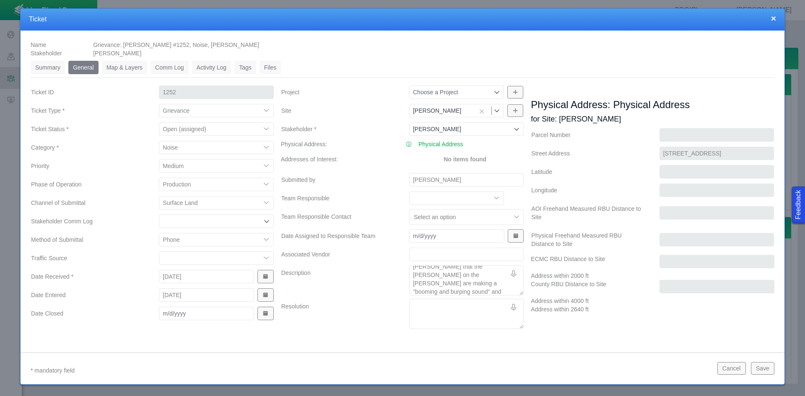
scroll to position [22, 0]
click at [764, 368] on button "Save" at bounding box center [762, 368] width 23 height 13
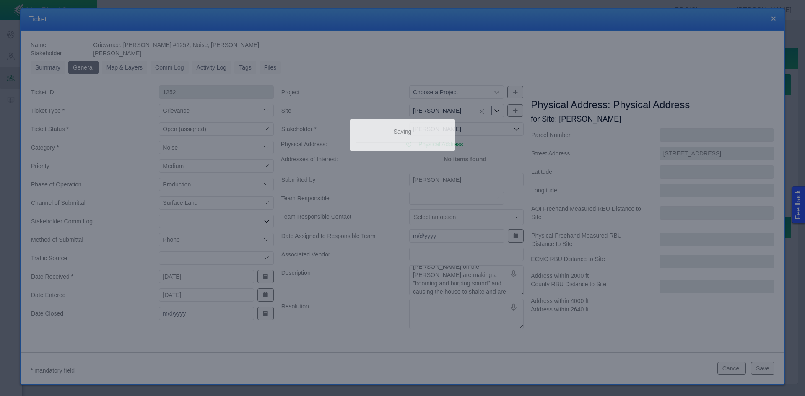
scroll to position [0, 0]
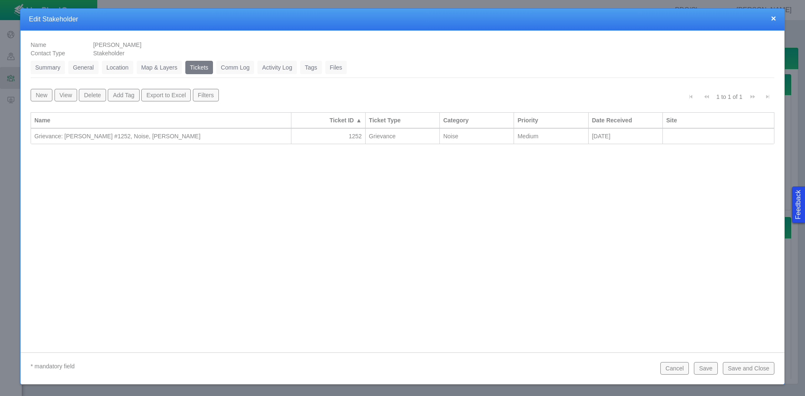
click at [744, 370] on button "Save and Close" at bounding box center [749, 368] width 52 height 13
